Goal: Information Seeking & Learning: Learn about a topic

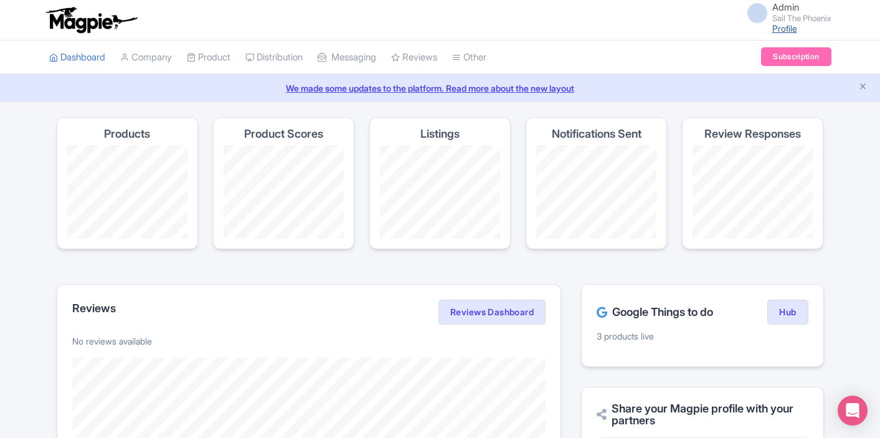
click at [780, 24] on link "Profile" at bounding box center [784, 28] width 25 height 11
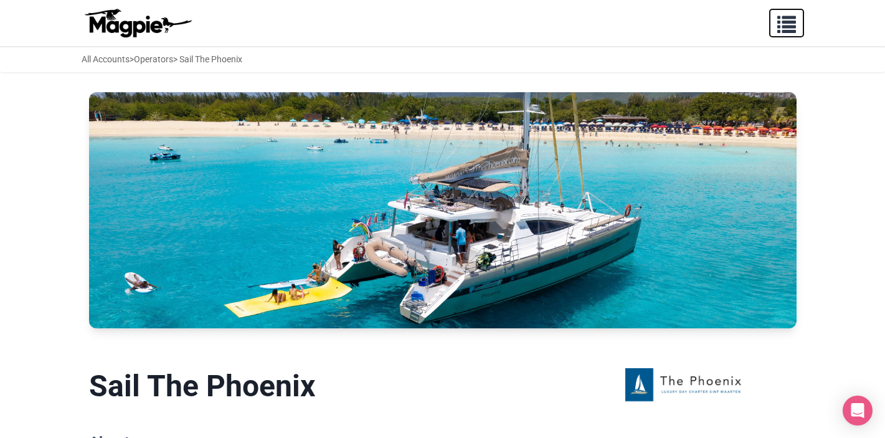
click at [793, 24] on span "button" at bounding box center [786, 21] width 19 height 19
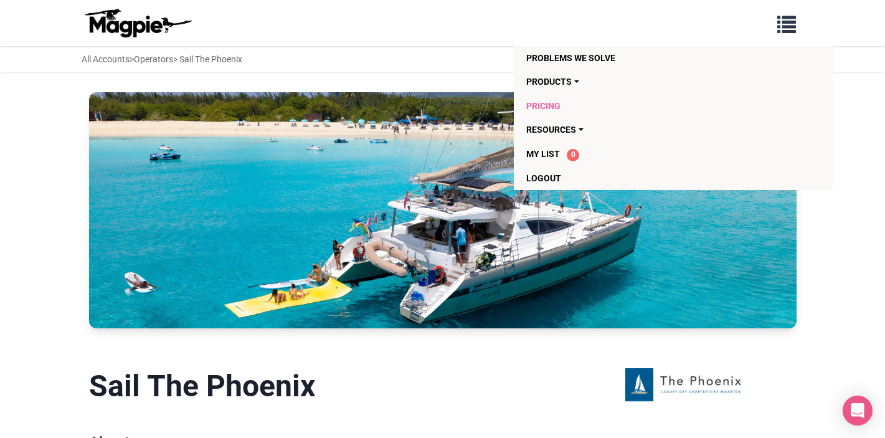
click at [547, 102] on link "Pricing" at bounding box center [648, 106] width 244 height 24
